Goal: Task Accomplishment & Management: Complete application form

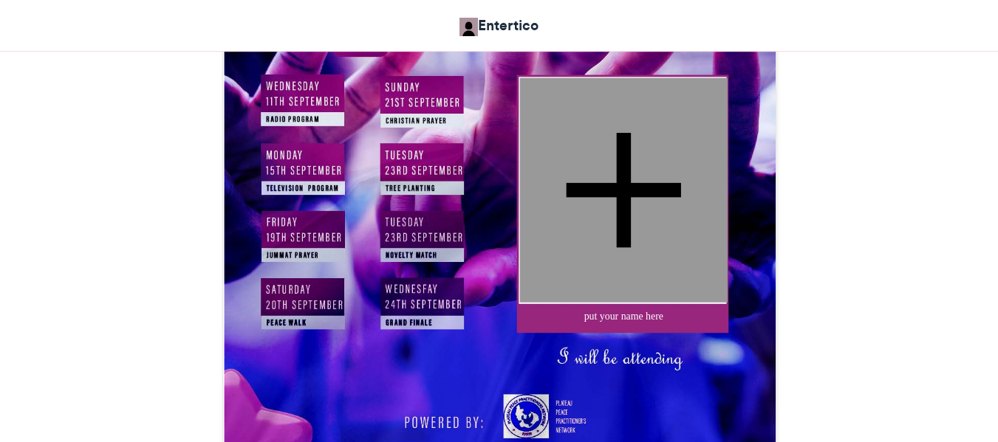
drag, startPoint x: 1005, startPoint y: 52, endPoint x: 1007, endPoint y: 162, distance: 110.1
click at [620, 317] on div "put your name here" at bounding box center [623, 316] width 159 height 14
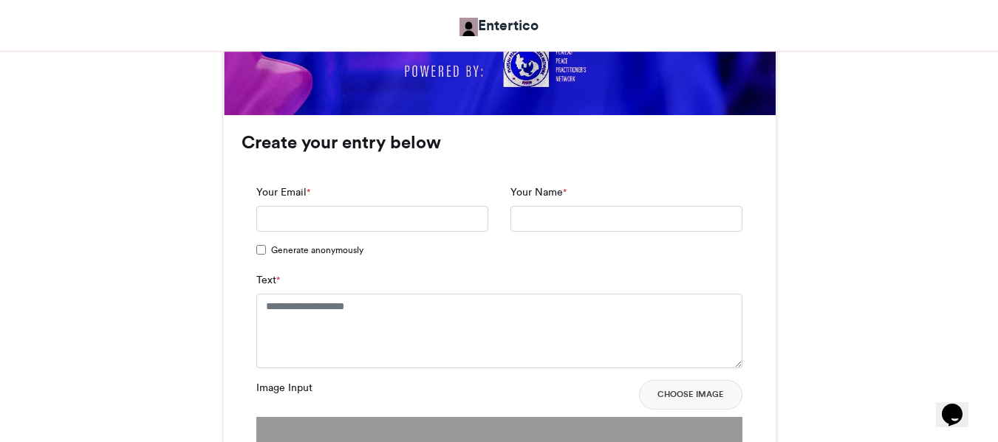
scroll to position [1045, 0]
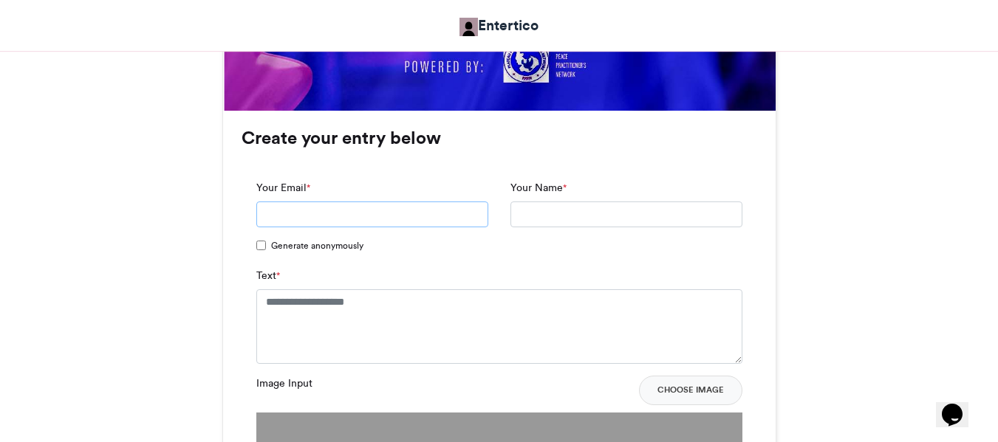
click at [413, 212] on input "Your Email *" at bounding box center [372, 215] width 232 height 27
type input "**********"
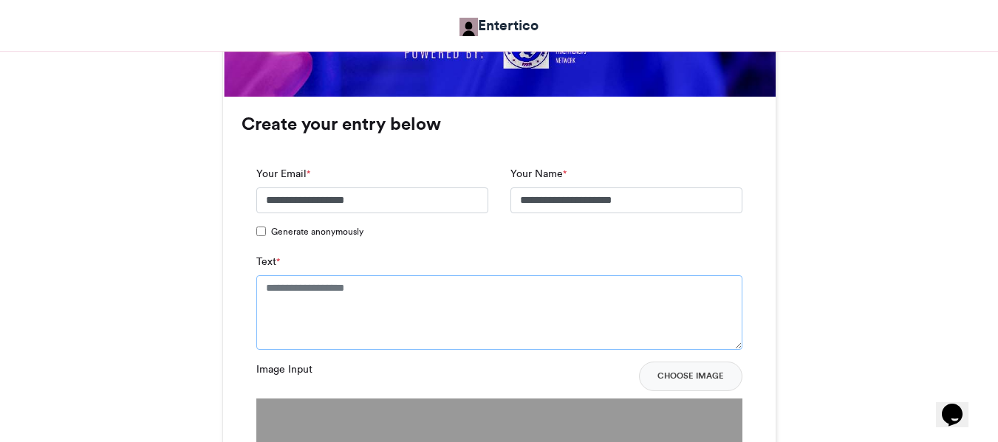
click at [366, 290] on textarea "Text *" at bounding box center [499, 313] width 486 height 74
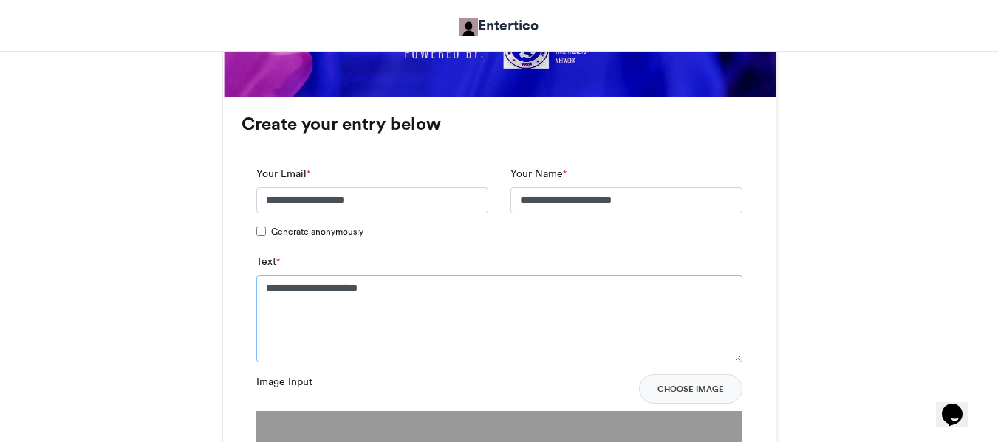
type textarea "**********"
click at [817, 271] on div "International [DATE] Entertico 4 hrs ago 36 Views 17 Entries 5 Comments" at bounding box center [499, 286] width 842 height 2217
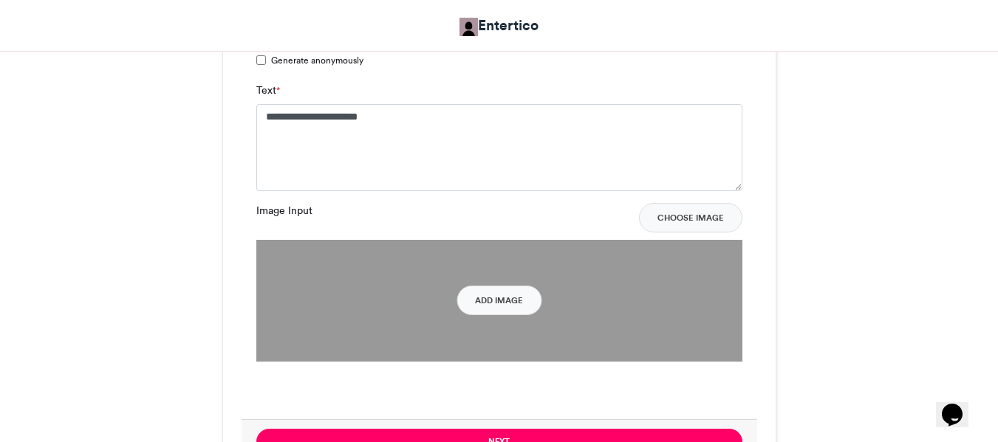
scroll to position [1328, 0]
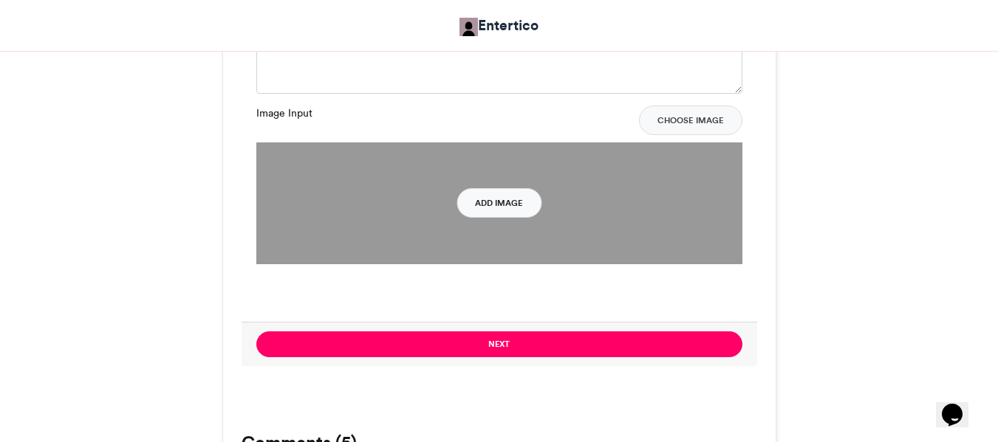
click at [514, 208] on button "Add Image" at bounding box center [498, 203] width 85 height 30
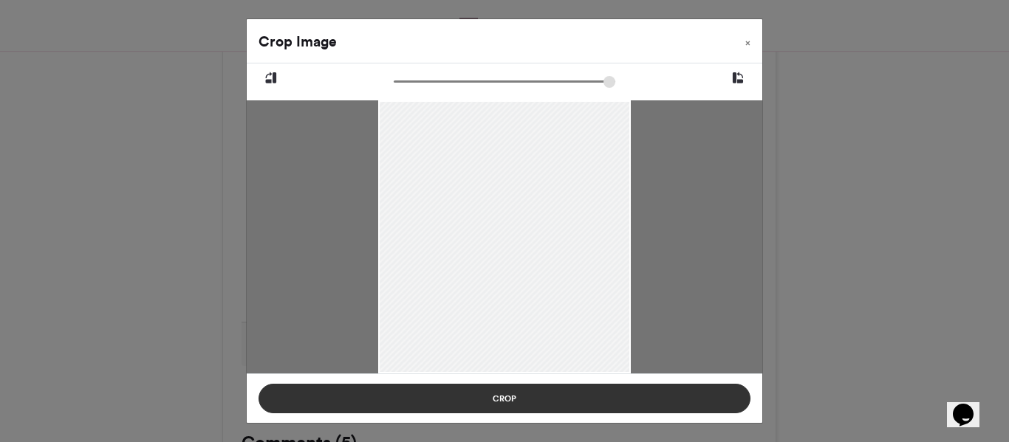
click at [572, 403] on button "Crop" at bounding box center [505, 399] width 492 height 30
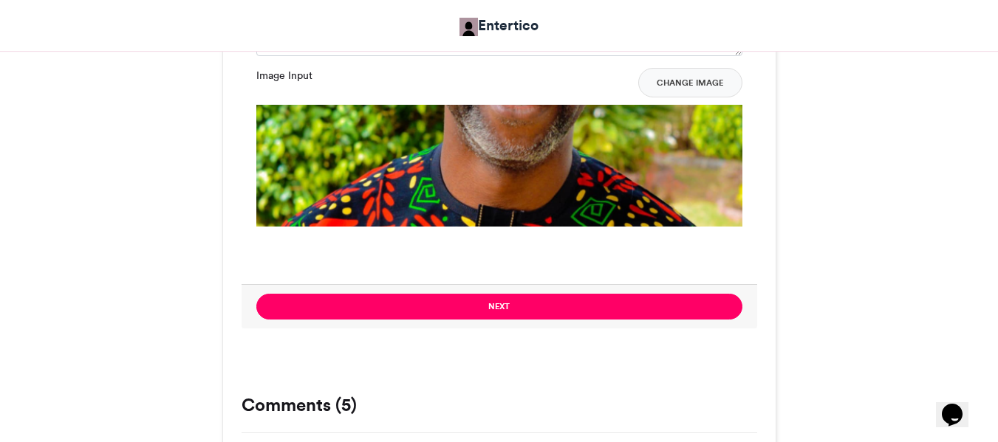
scroll to position [1370, 0]
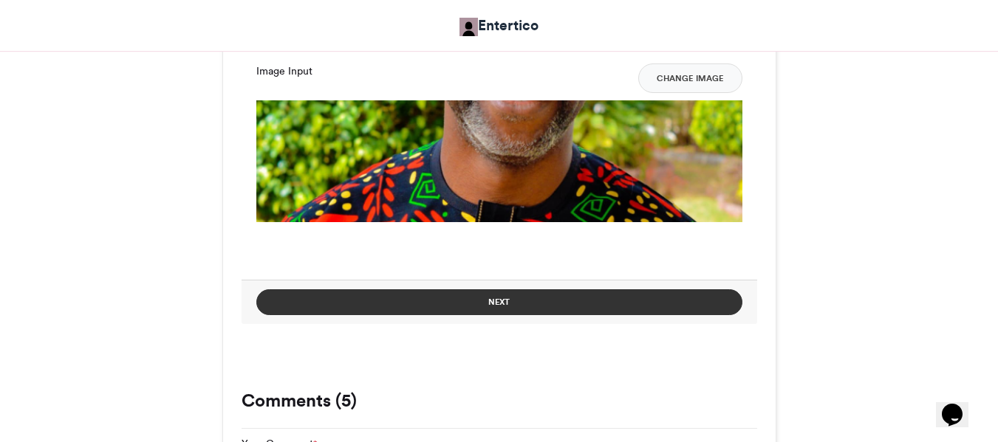
click at [580, 296] on button "Next" at bounding box center [499, 303] width 486 height 26
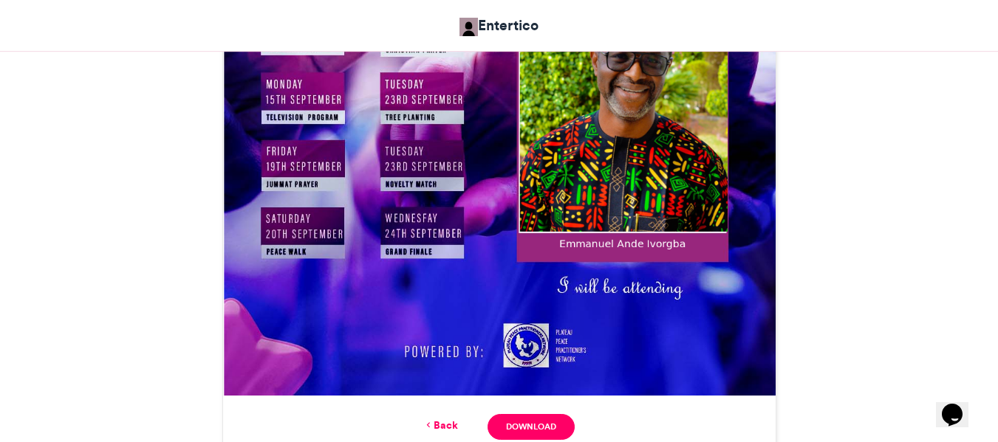
scroll to position [847, 0]
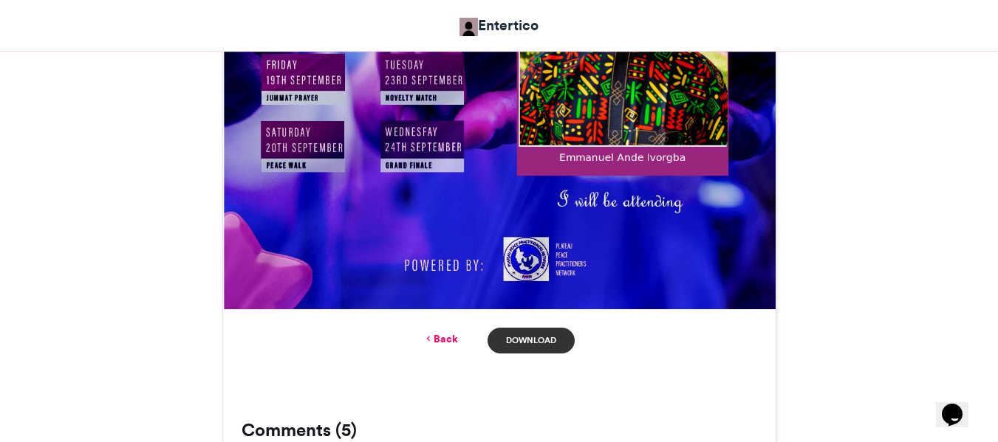
click at [543, 344] on link "Download" at bounding box center [531, 341] width 86 height 26
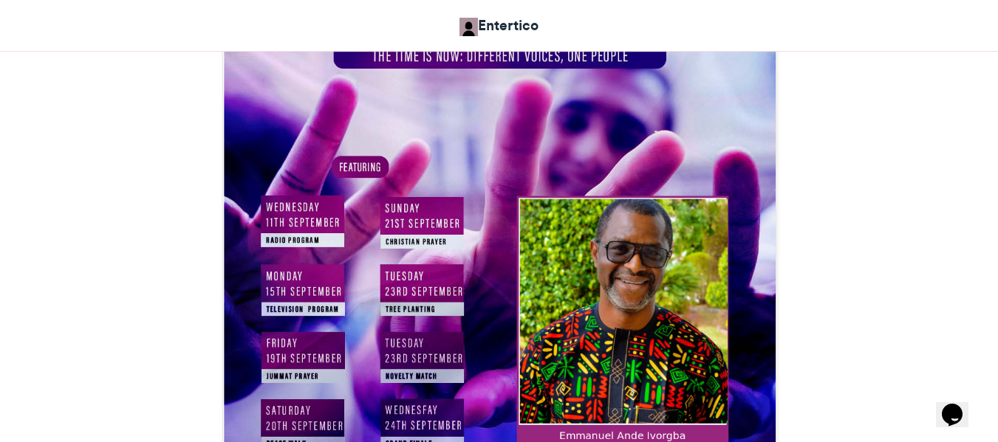
scroll to position [614, 0]
